Goal: Task Accomplishment & Management: Use online tool/utility

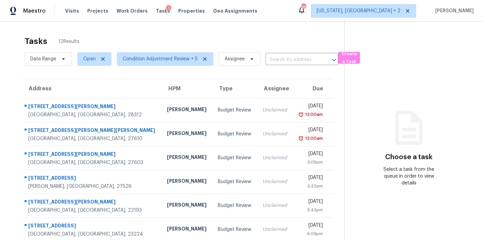
click at [128, 38] on div "Tasks 12 Results" at bounding box center [185, 41] width 320 height 18
click at [295, 14] on div "Maestro Visits Projects Work Orders Tasks 1 Properties Geo Assignments 85 Washi…" at bounding box center [242, 10] width 484 height 21
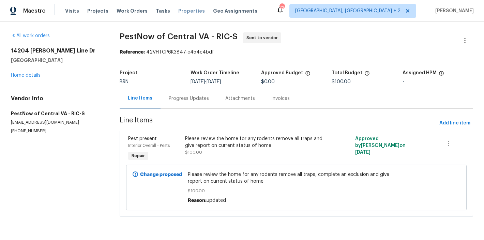
click at [186, 13] on span "Properties" at bounding box center [191, 11] width 27 height 7
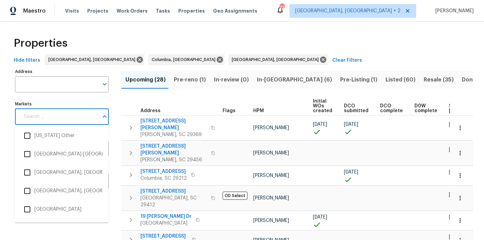
scroll to position [1871, 0]
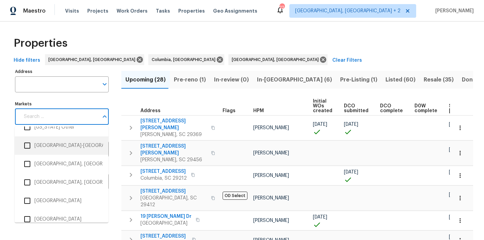
click at [27, 146] on input "checkbox" at bounding box center [27, 145] width 14 height 14
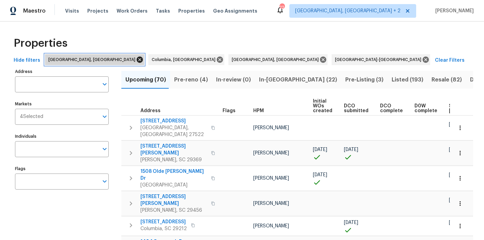
click at [137, 59] on icon at bounding box center [140, 60] width 6 height 6
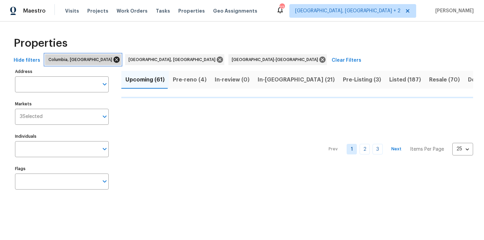
click at [114, 60] on icon at bounding box center [117, 60] width 6 height 6
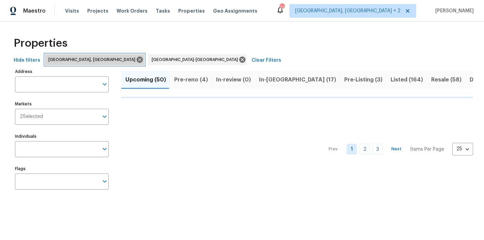
click at [137, 60] on icon at bounding box center [140, 60] width 6 height 6
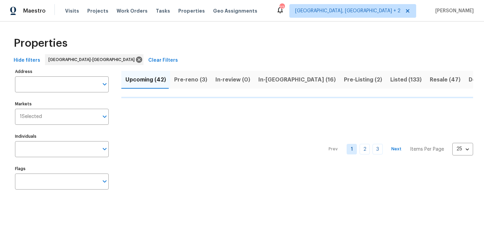
click at [200, 41] on div "Properties" at bounding box center [242, 43] width 462 height 22
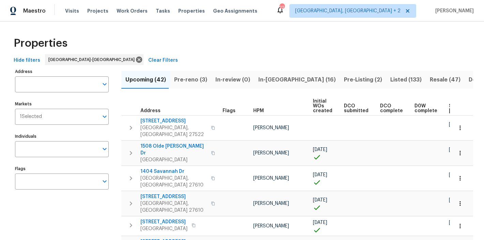
click at [216, 33] on div "Properties" at bounding box center [242, 43] width 462 height 22
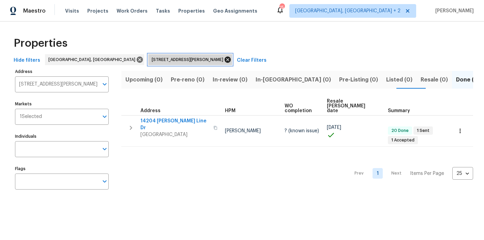
click at [225, 59] on icon at bounding box center [228, 60] width 6 height 6
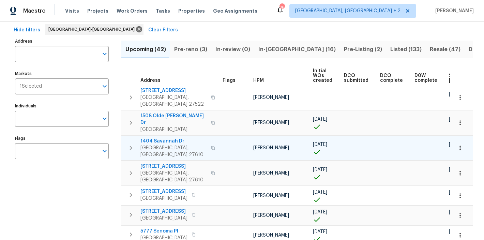
scroll to position [0, 93]
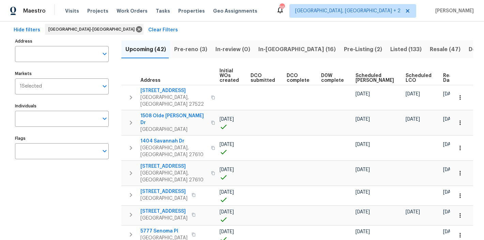
click at [443, 78] on span "Ready Date" at bounding box center [450, 78] width 15 height 10
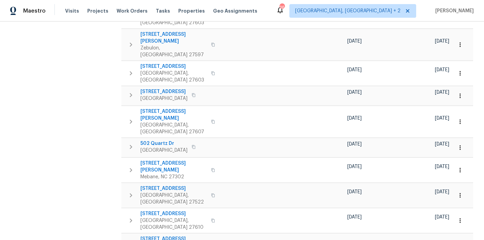
scroll to position [413, 0]
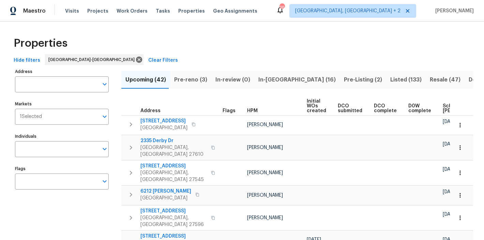
scroll to position [0, 95]
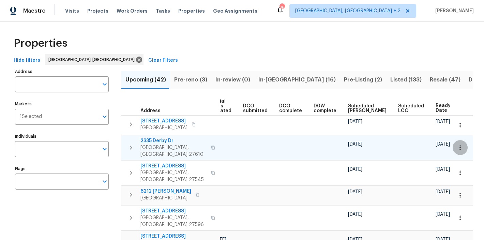
click at [457, 144] on icon "button" at bounding box center [460, 147] width 7 height 7
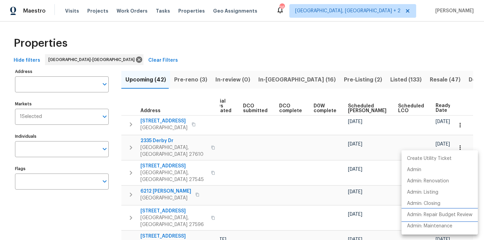
click at [447, 216] on p "Admin: Repair Budget Review" at bounding box center [439, 214] width 65 height 7
